Goal: Information Seeking & Learning: Learn about a topic

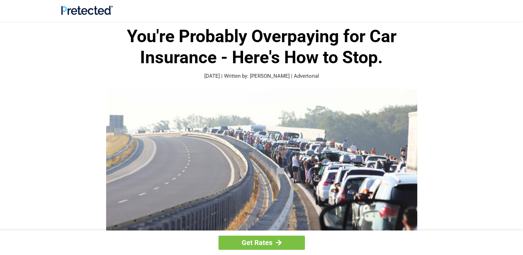
click at [153, 3] on header at bounding box center [261, 11] width 523 height 22
